Goal: Transaction & Acquisition: Book appointment/travel/reservation

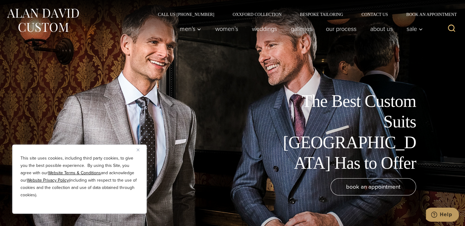
click at [135, 149] on div "This site uses cookies, including third party cookies, to give you the best pos…" at bounding box center [79, 178] width 135 height 69
click at [139, 149] on img "Close" at bounding box center [138, 149] width 3 height 3
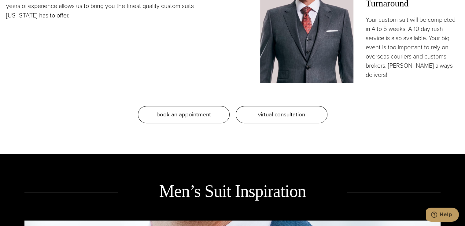
scroll to position [612, 0]
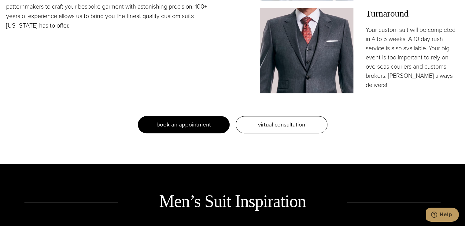
click at [180, 124] on span "book an appointment" at bounding box center [184, 124] width 54 height 9
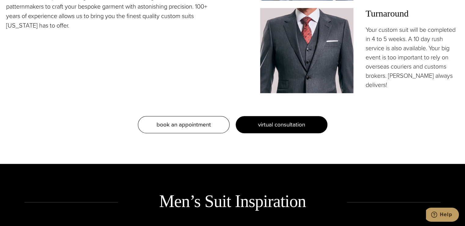
click at [286, 124] on span "virtual consultation" at bounding box center [281, 124] width 47 height 9
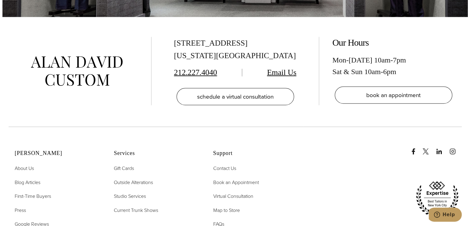
scroll to position [1345, 0]
